Goal: Navigation & Orientation: Find specific page/section

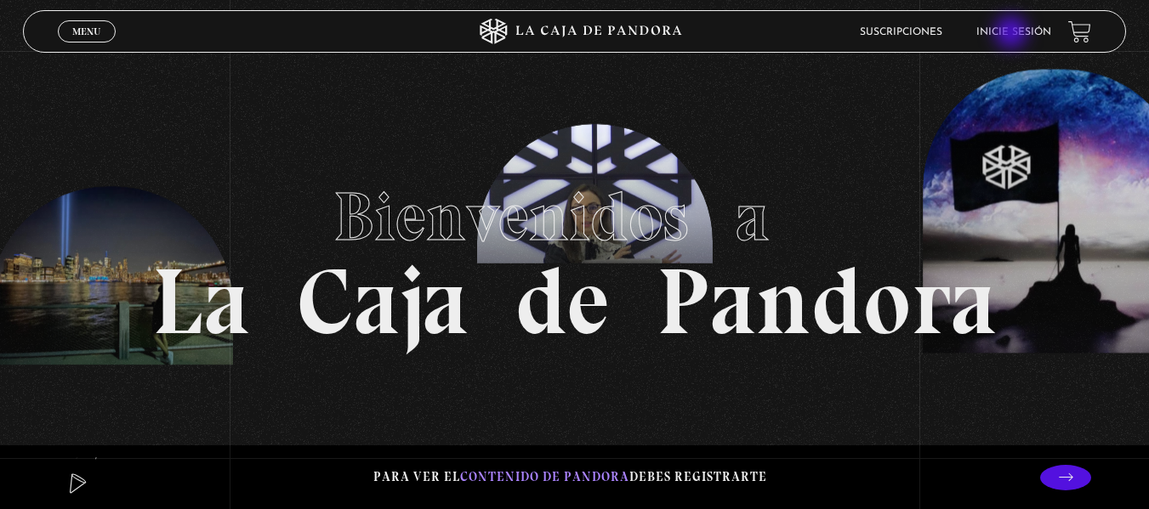
click at [1013, 34] on link "Inicie sesión" at bounding box center [1013, 32] width 75 height 10
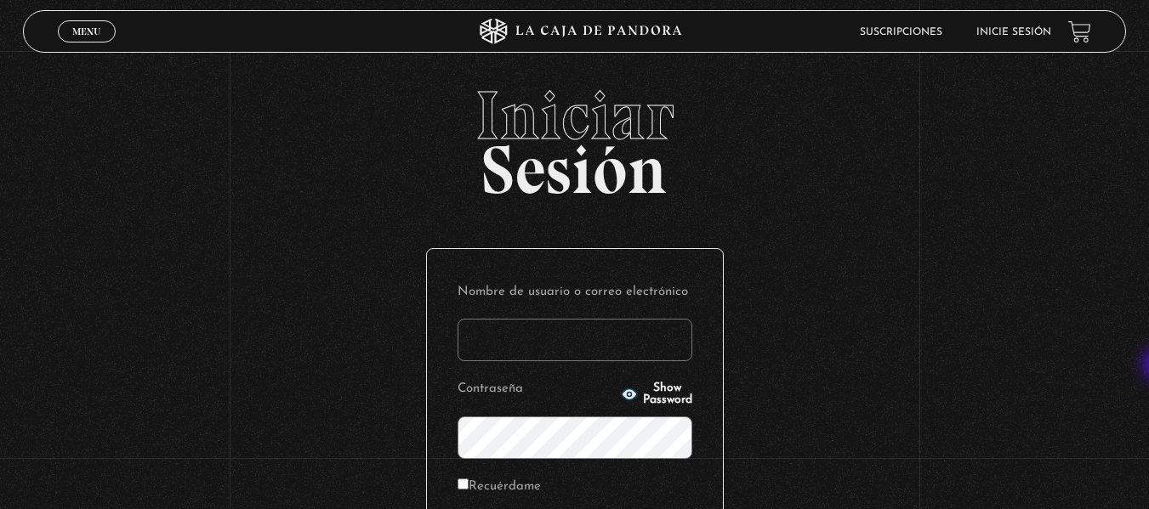
type input "montoyaulloarachel@gmail.com"
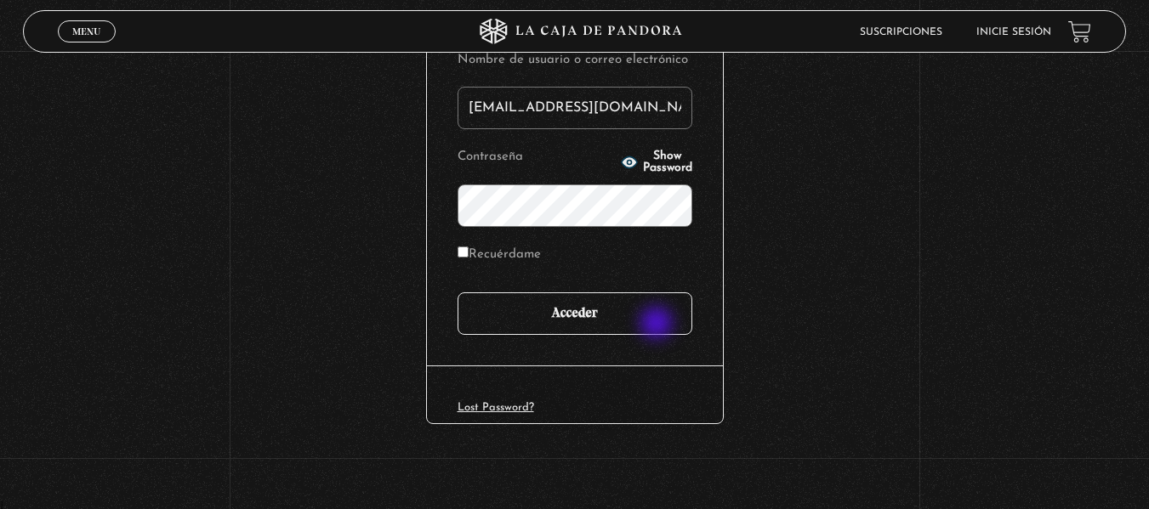
click at [658, 325] on input "Acceder" at bounding box center [574, 313] width 235 height 43
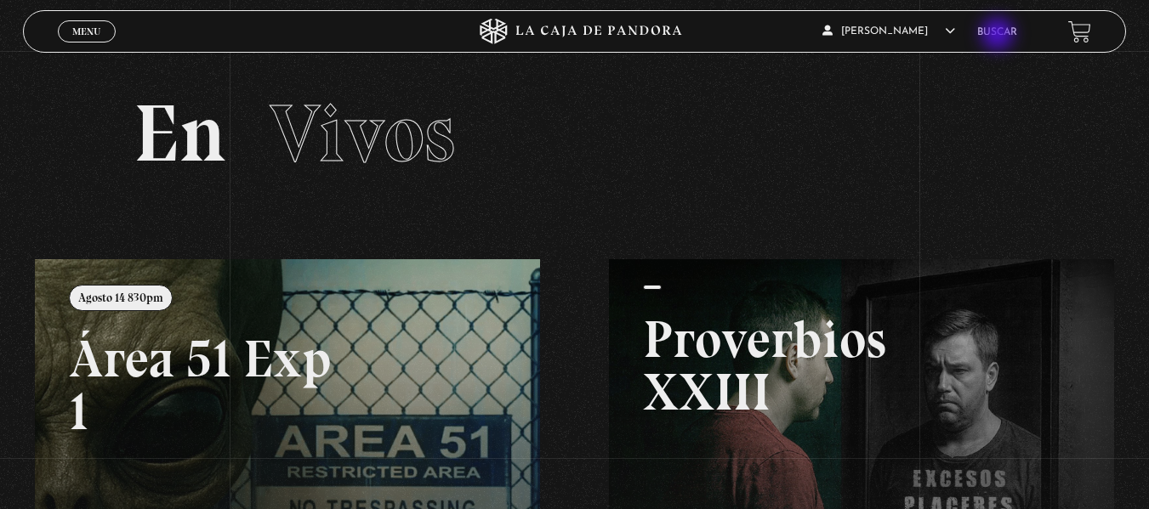
click at [999, 36] on link "Buscar" at bounding box center [997, 32] width 40 height 10
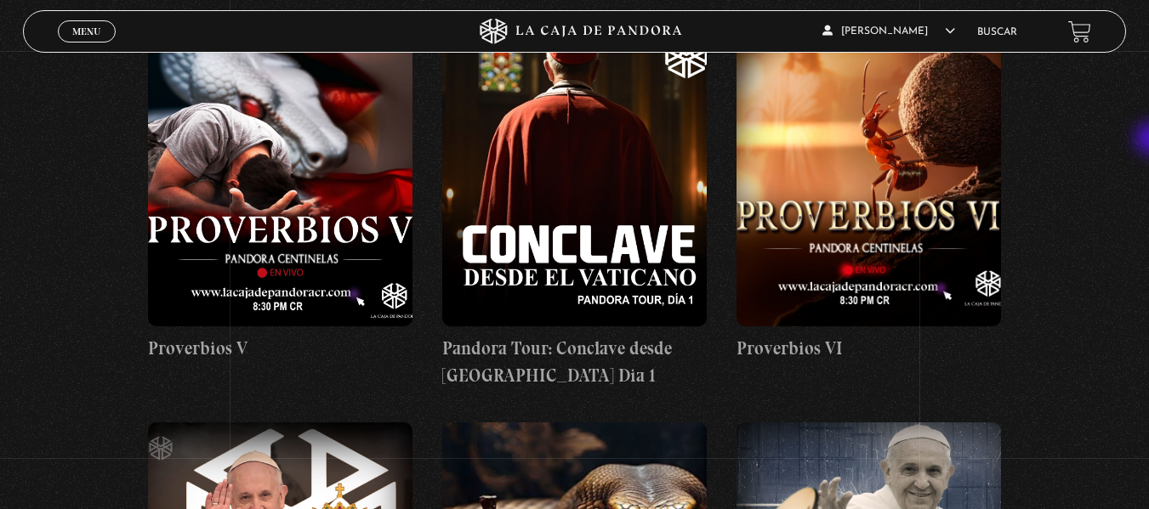
scroll to position [2756, 0]
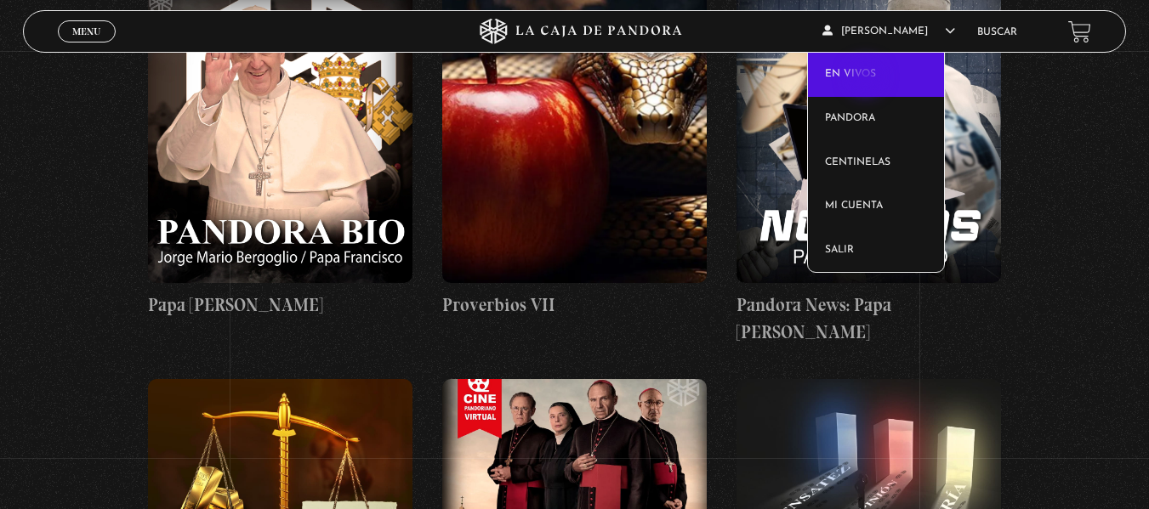
click at [867, 79] on link "En vivos" at bounding box center [876, 75] width 136 height 44
